Goal: Browse casually

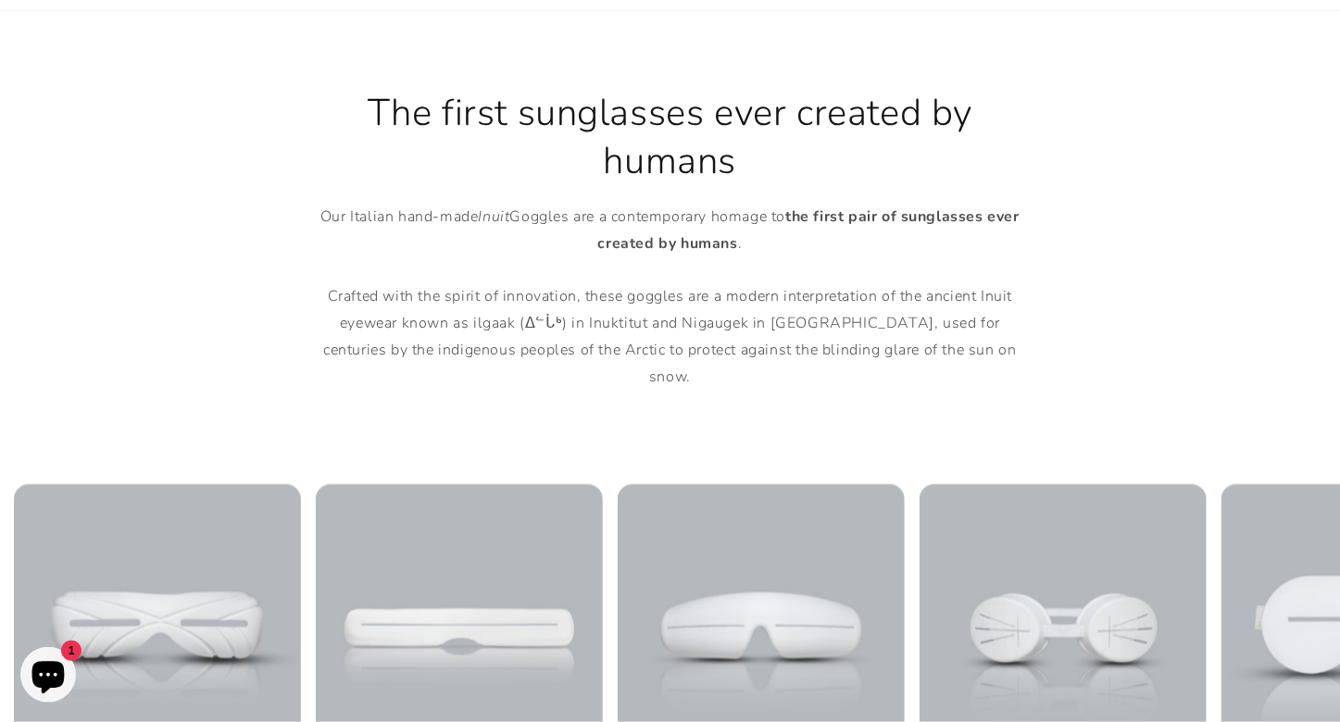
scroll to position [926, 0]
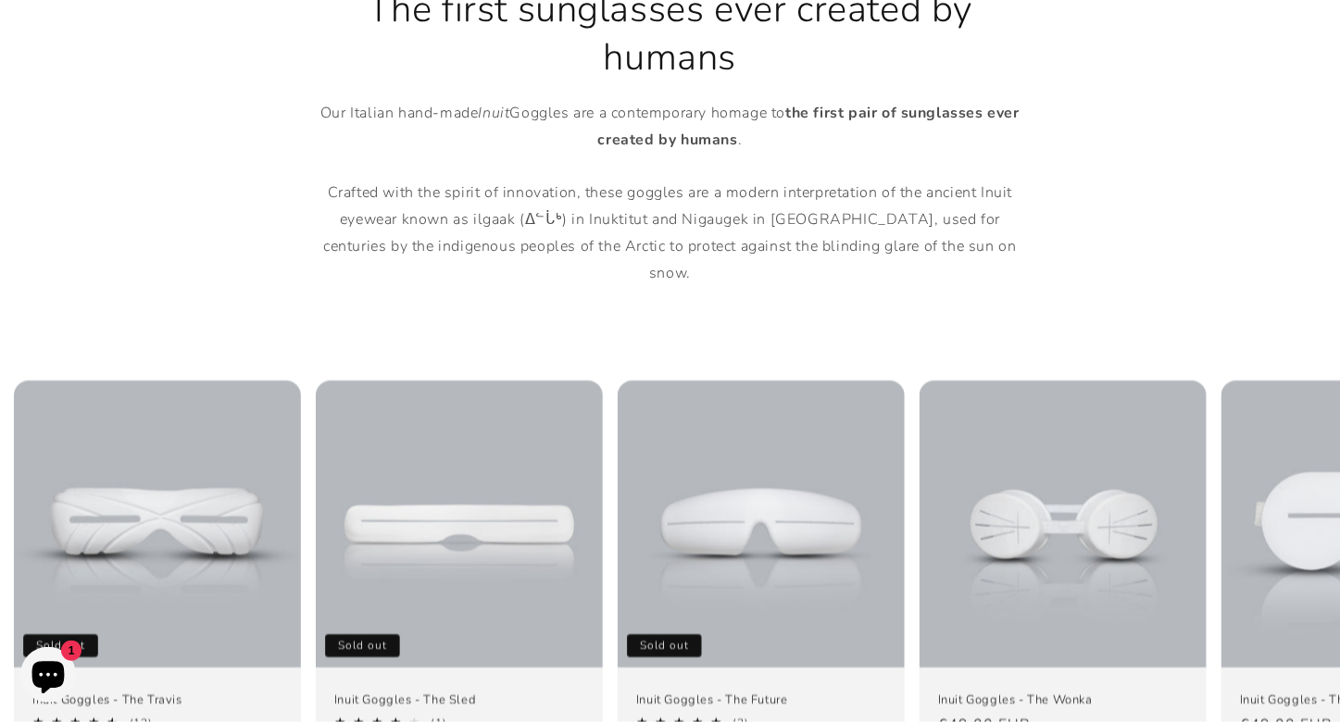
drag, startPoint x: 255, startPoint y: 134, endPoint x: 182, endPoint y: 119, distance: 73.9
click at [182, 119] on div "The first sunglasses ever created by humans Our Italian hand-made Inuit Goggles…" at bounding box center [670, 136] width 1111 height 302
click at [941, 216] on p "Our Italian hand-made Inuit Goggles are a contemporary homage to the first pair…" at bounding box center [670, 193] width 722 height 187
drag, startPoint x: 1034, startPoint y: 179, endPoint x: 1041, endPoint y: 125, distance: 54.2
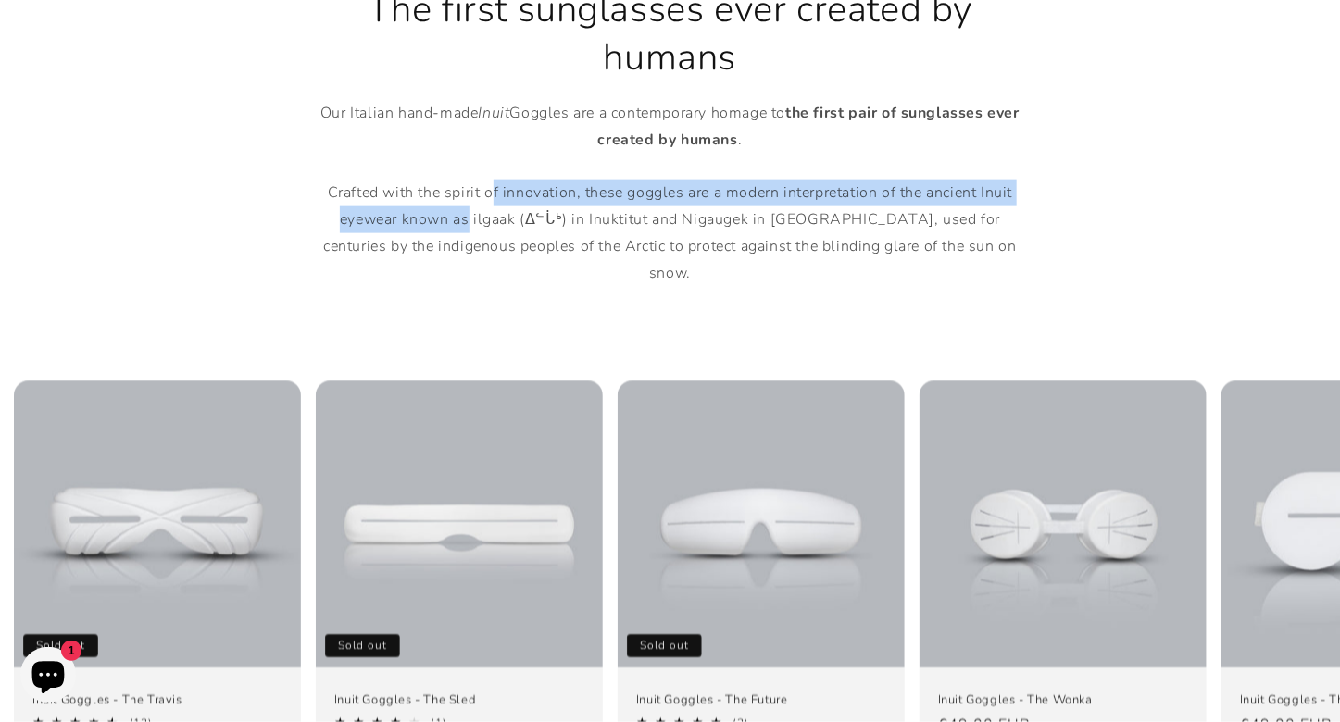
drag, startPoint x: 1041, startPoint y: 125, endPoint x: 420, endPoint y: 207, distance: 626.8
click at [446, 207] on p "Our Italian hand-made Inuit Goggles are a contemporary homage to the first pair…" at bounding box center [670, 193] width 722 height 187
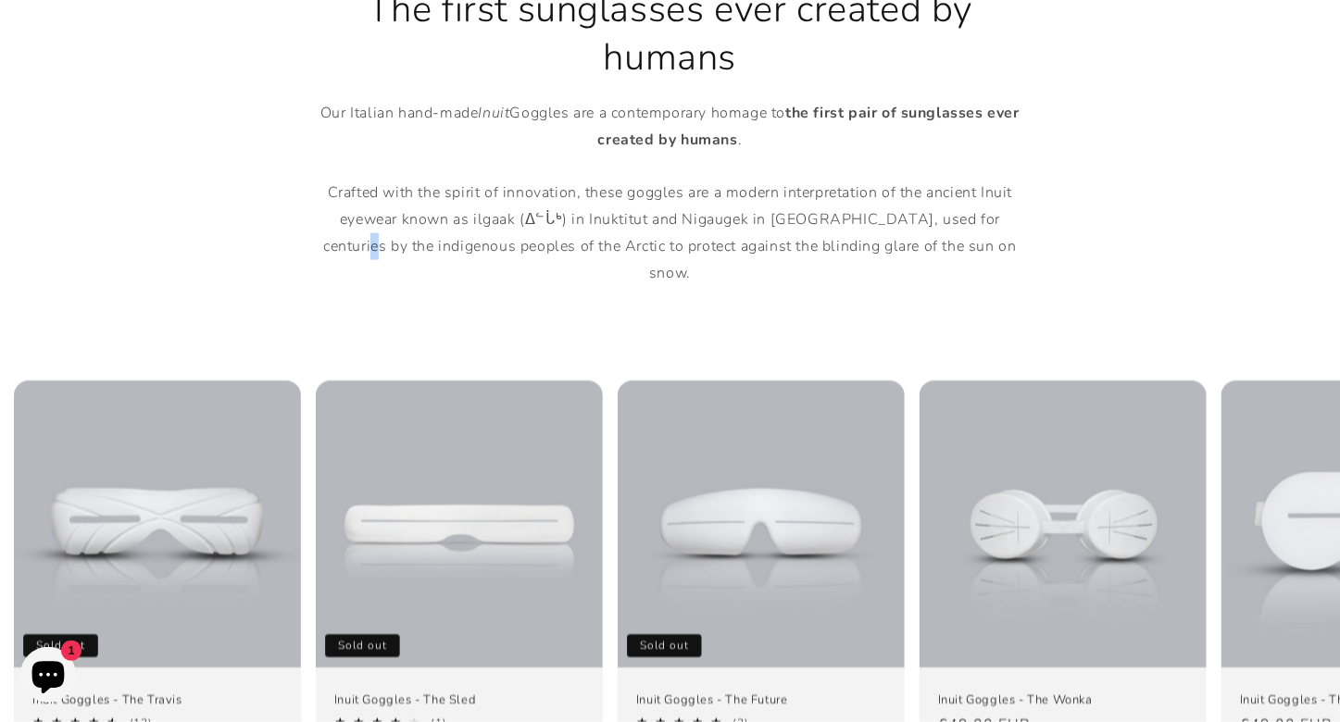
drag, startPoint x: 993, startPoint y: 213, endPoint x: 980, endPoint y: 209, distance: 13.5
click at [990, 213] on p "Our Italian hand-made Inuit Goggles are a contemporary homage to the first pair…" at bounding box center [670, 193] width 722 height 187
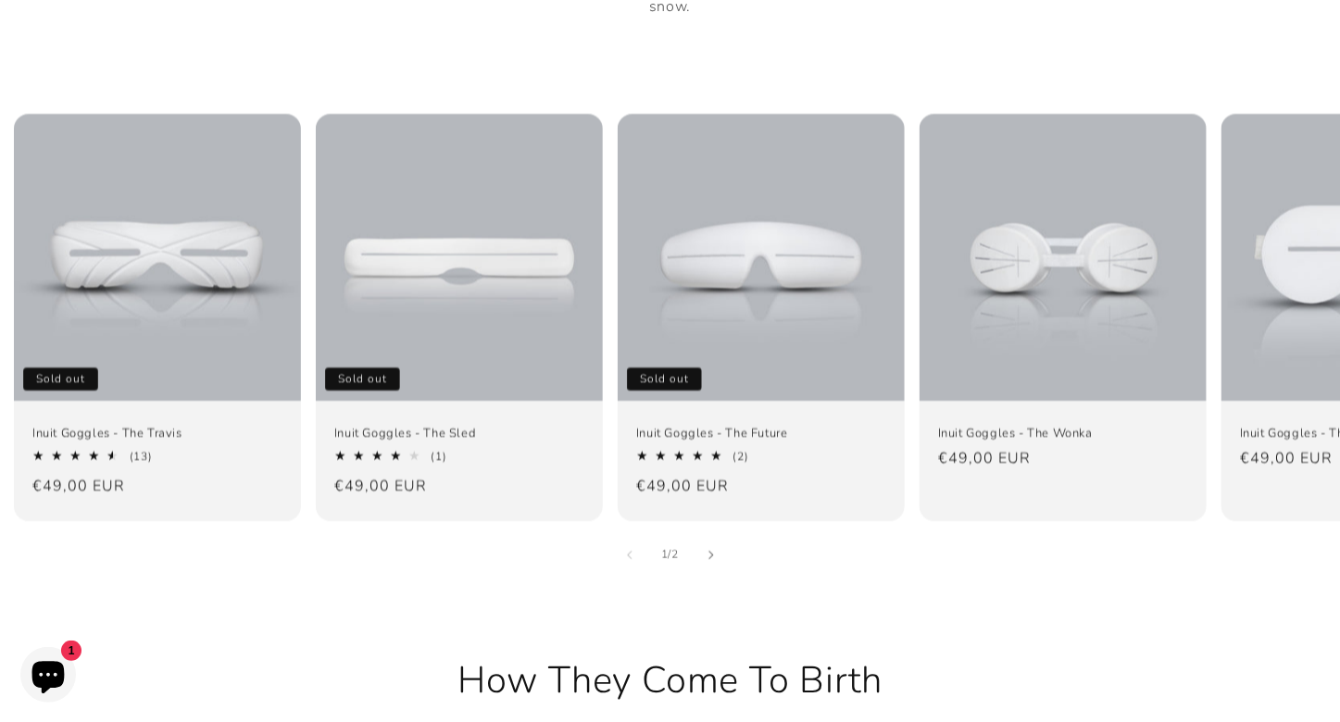
scroll to position [1204, 0]
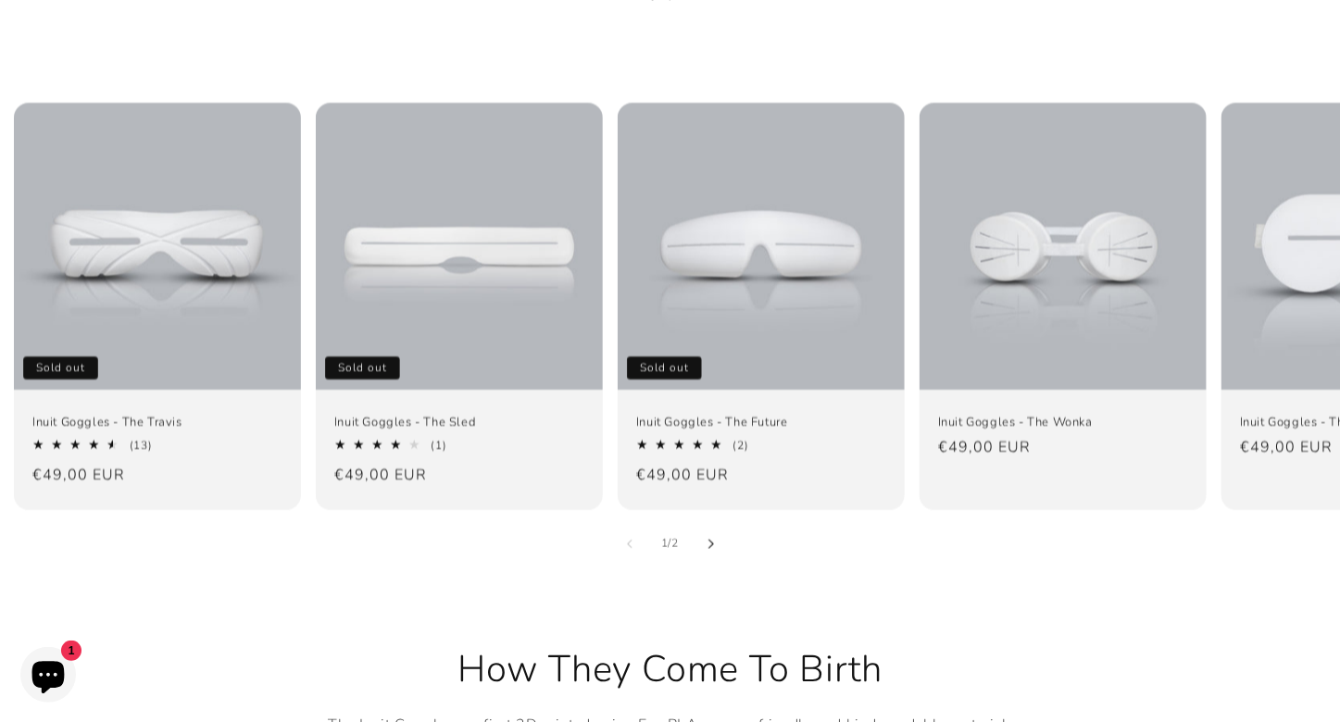
click at [709, 540] on icon "Slide right" at bounding box center [712, 544] width 6 height 9
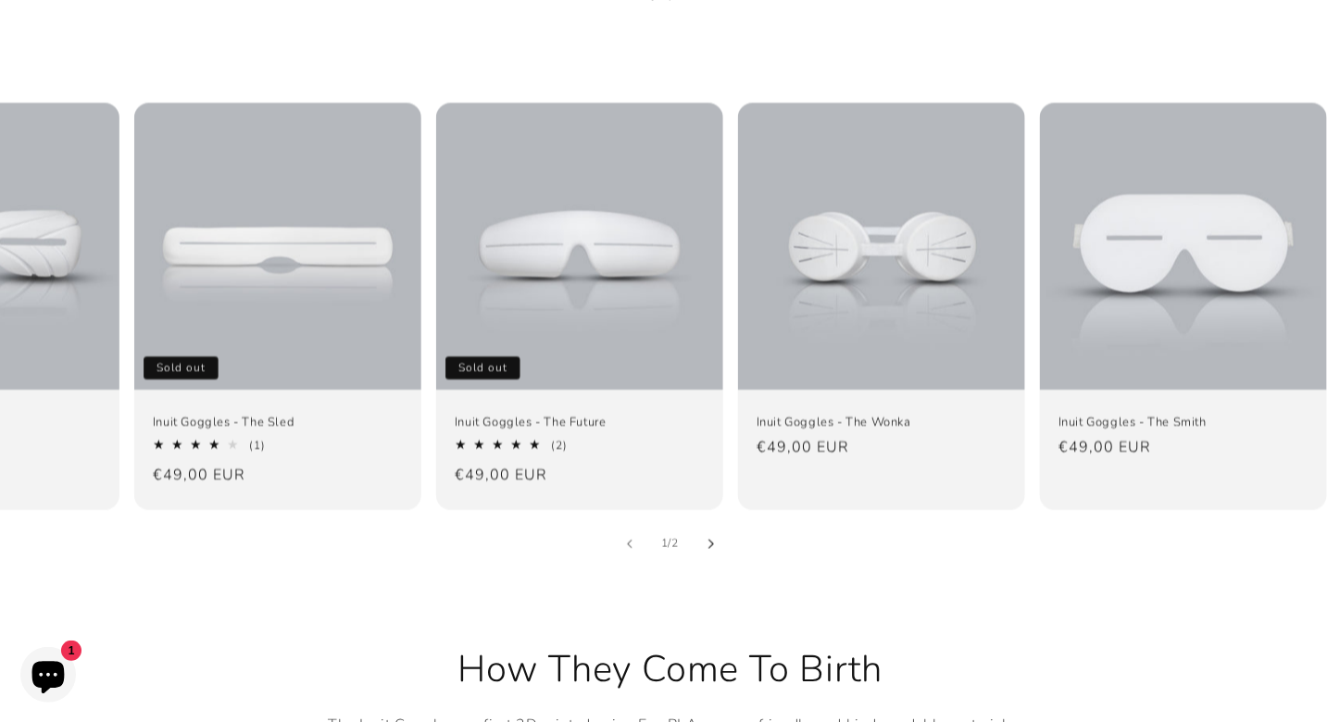
scroll to position [0, 182]
click at [606, 524] on div "2 / of 2" at bounding box center [670, 544] width 1340 height 41
click at [602, 524] on div "2 / of 2" at bounding box center [670, 544] width 1340 height 41
click at [621, 524] on button "Slide left" at bounding box center [629, 544] width 41 height 41
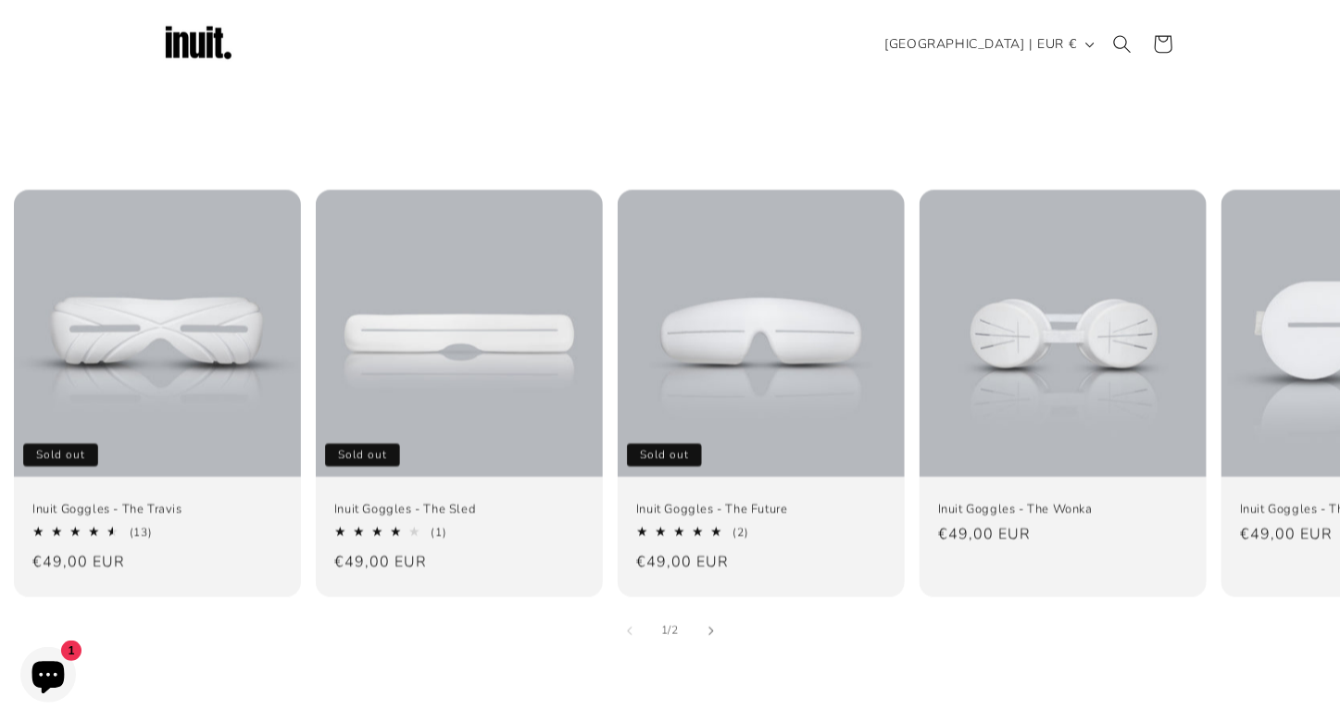
scroll to position [1111, 0]
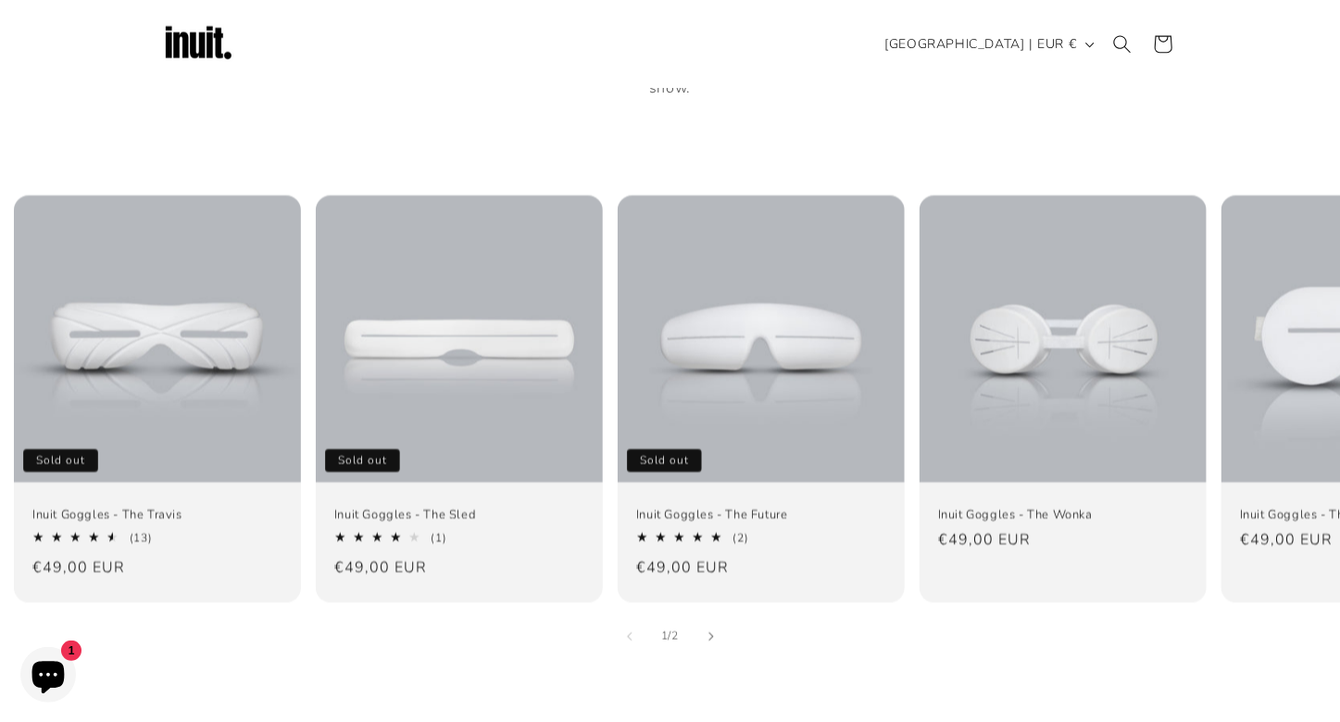
click at [978, 617] on div "1 / of 2" at bounding box center [670, 637] width 1340 height 41
